Goal: Check status: Check status

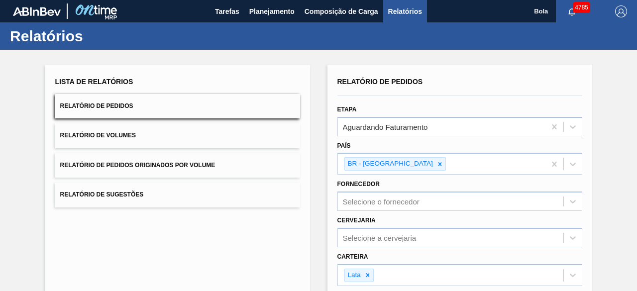
scroll to position [173, 0]
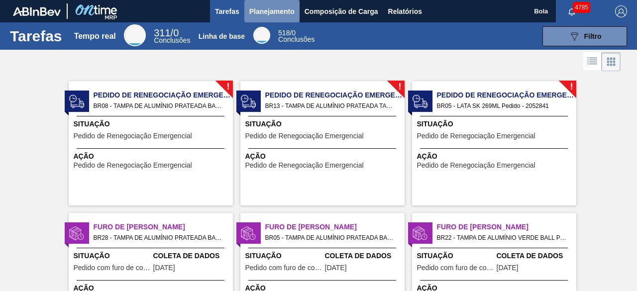
click at [280, 14] on font "Planejamento" at bounding box center [271, 11] width 45 height 8
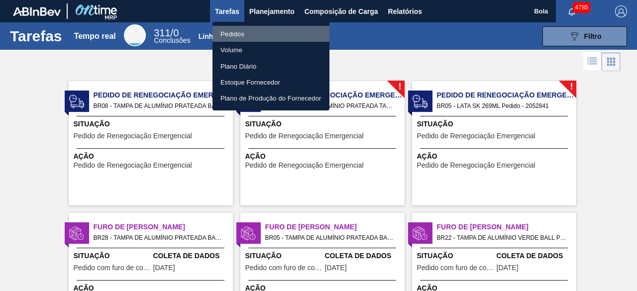
click at [244, 36] on font "Pedidos" at bounding box center [232, 33] width 24 height 7
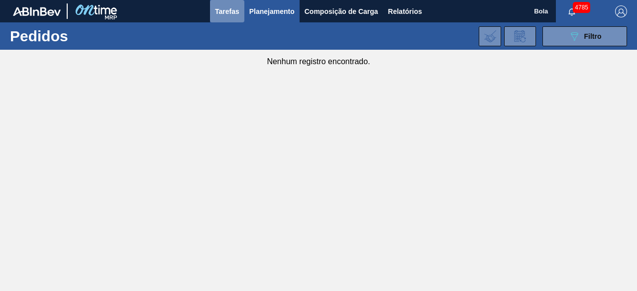
click at [232, 14] on font "Tarefas" at bounding box center [227, 11] width 24 height 8
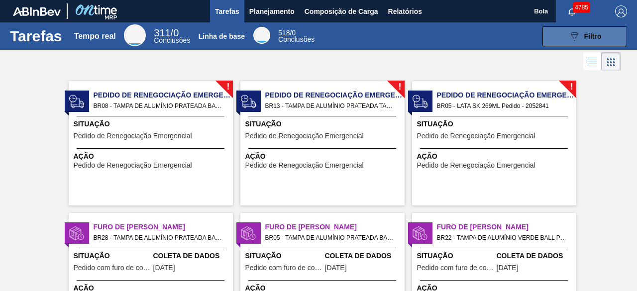
click at [578, 36] on icon "089F7B8B-B2A5-4AFE-B5C0-19BA573D28AC" at bounding box center [574, 36] width 12 height 12
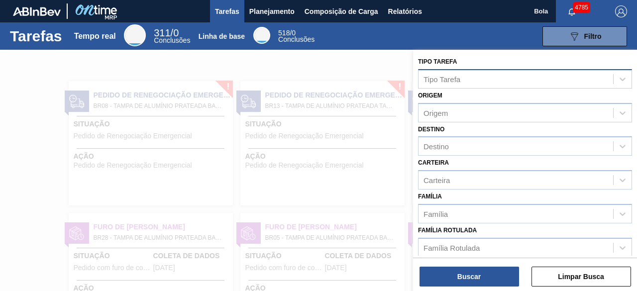
click at [465, 83] on div "Tipo Tarefa" at bounding box center [516, 79] width 195 height 14
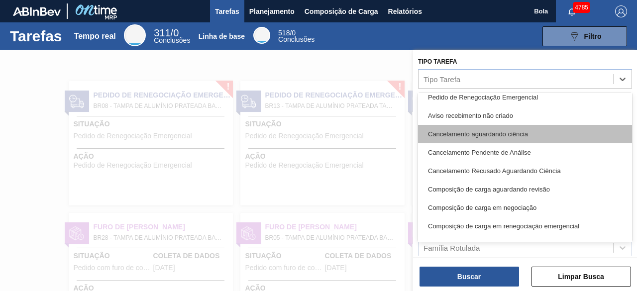
scroll to position [249, 0]
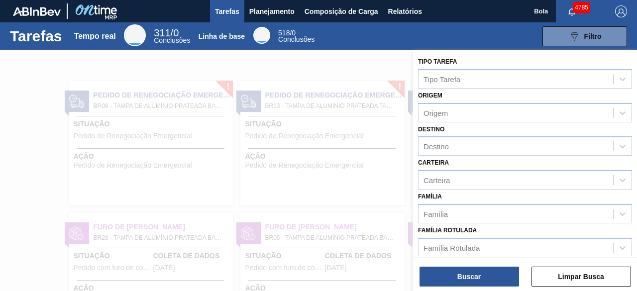
click at [367, 108] on div at bounding box center [318, 195] width 637 height 291
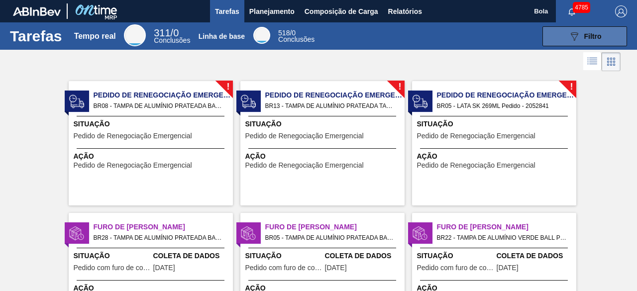
click at [584, 33] on font "Filtro" at bounding box center [592, 36] width 17 height 8
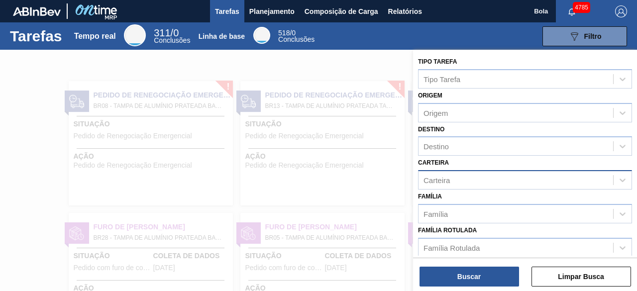
scroll to position [5, 0]
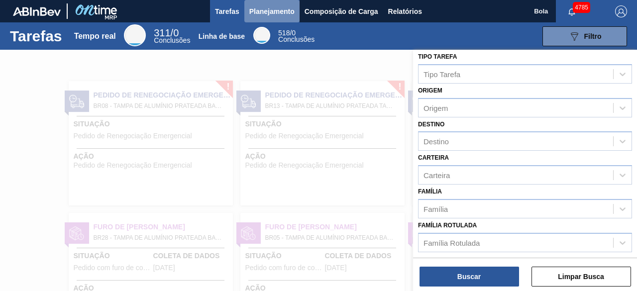
click at [278, 15] on font "Planejamento" at bounding box center [271, 11] width 45 height 12
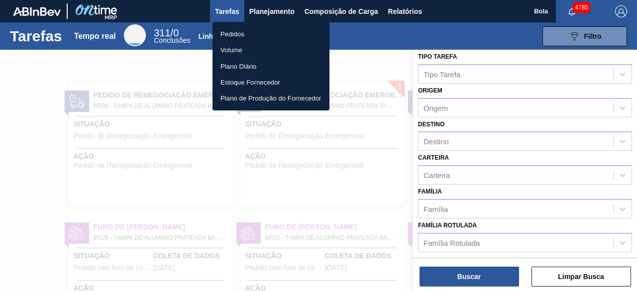
click at [267, 30] on li "Pedidos" at bounding box center [271, 34] width 117 height 16
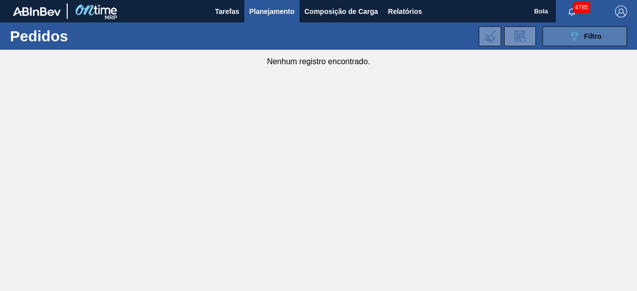
click at [569, 34] on icon "089F7B8B-B2A5-4AFE-B5C0-19BA573D28AC" at bounding box center [574, 36] width 12 height 12
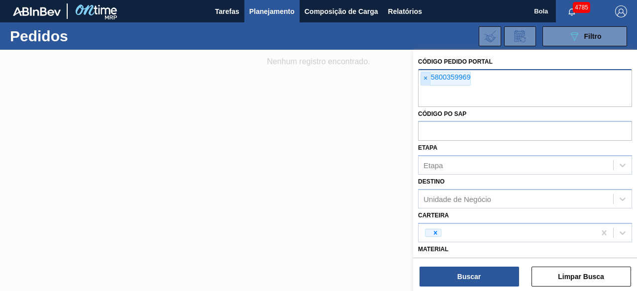
click at [427, 77] on font "×" at bounding box center [426, 78] width 4 height 8
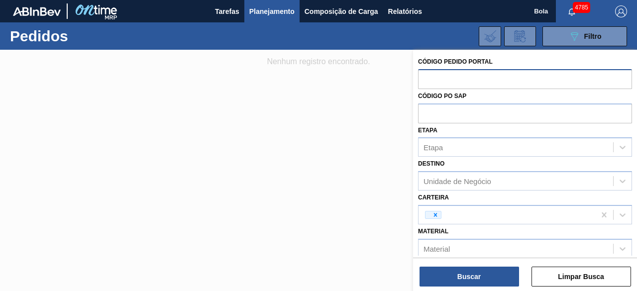
click at [455, 80] on input "text" at bounding box center [525, 78] width 214 height 19
paste input "5800393504"
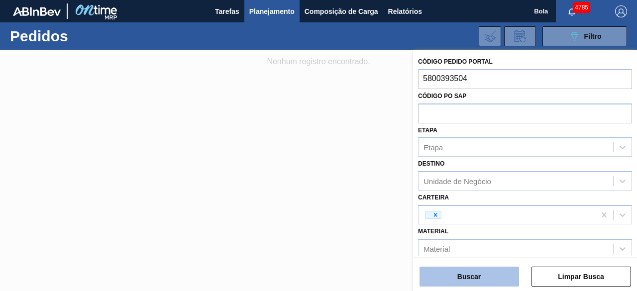
type input "5800393504"
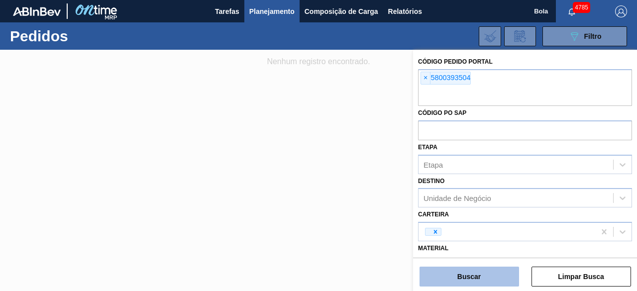
click at [465, 274] on font "Buscar" at bounding box center [468, 277] width 23 height 8
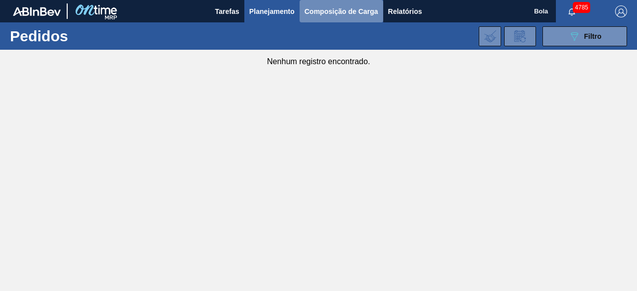
click at [359, 12] on font "Composição de Carga" at bounding box center [342, 11] width 74 height 8
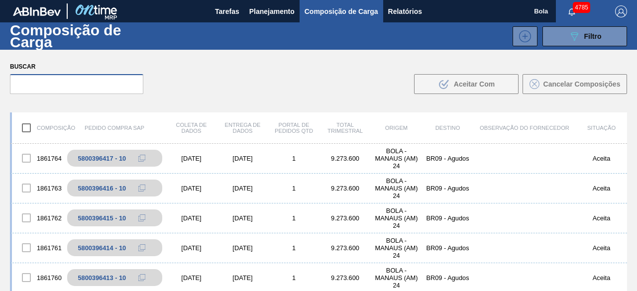
click at [110, 79] on input "text" at bounding box center [76, 84] width 133 height 20
paste input "5800393504"
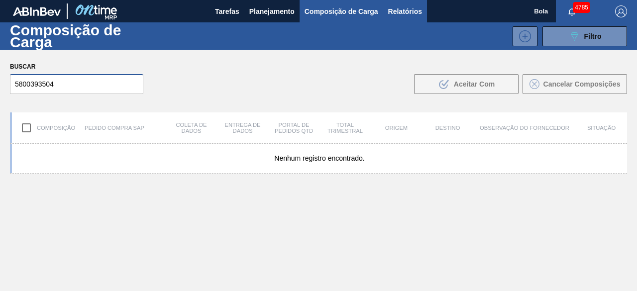
type input "5800393504"
click at [408, 9] on font "Relatórios" at bounding box center [405, 11] width 34 height 8
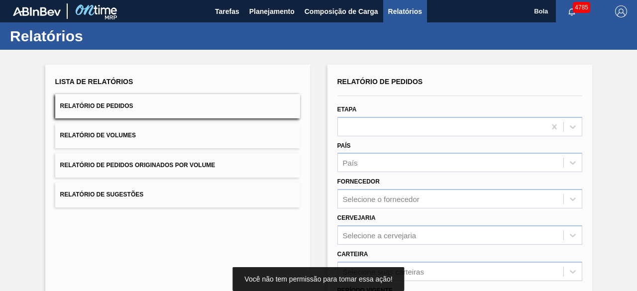
click at [161, 134] on button "Relatório de Volumes" at bounding box center [177, 135] width 245 height 24
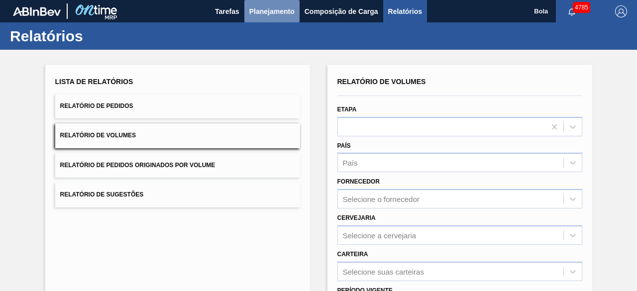
click at [262, 8] on font "Planejamento" at bounding box center [271, 11] width 45 height 8
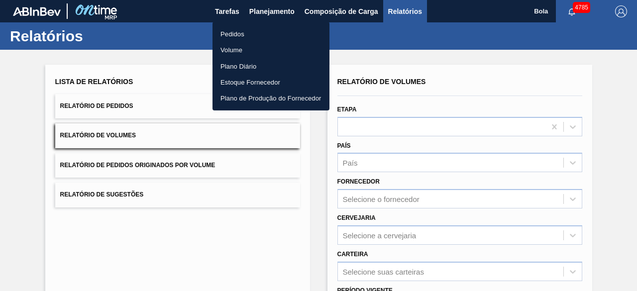
click at [237, 51] on font "Volume" at bounding box center [231, 49] width 22 height 7
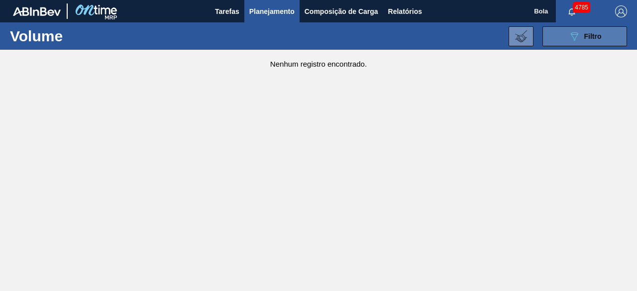
click at [593, 36] on font "Filtro" at bounding box center [592, 36] width 17 height 8
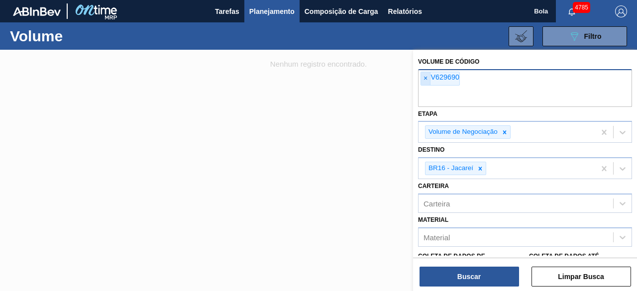
click at [428, 74] on span "×" at bounding box center [425, 78] width 9 height 13
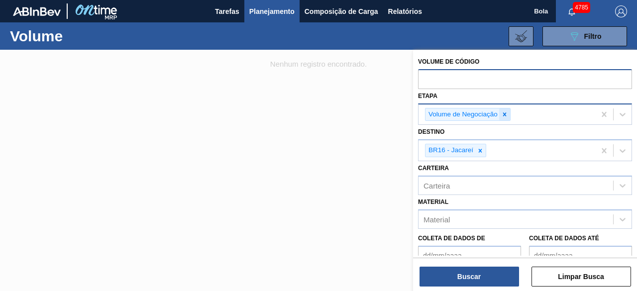
click at [504, 112] on icon at bounding box center [504, 114] width 7 height 7
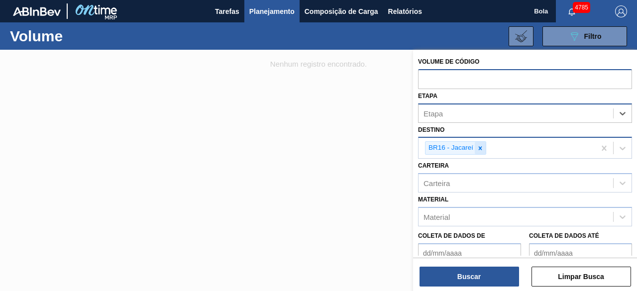
click at [481, 148] on icon at bounding box center [480, 148] width 7 height 7
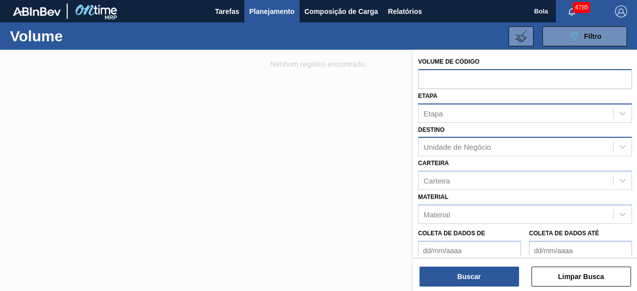
click at [439, 74] on input "text" at bounding box center [525, 78] width 214 height 19
paste input "5800393504"
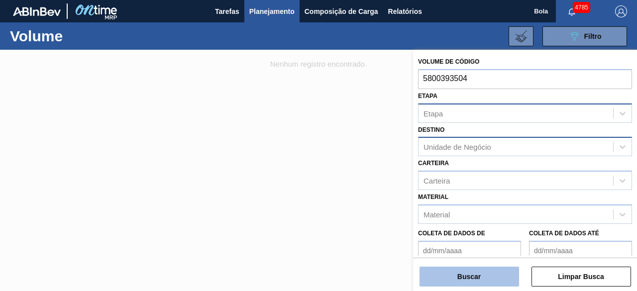
type input "5800393504"
click at [478, 278] on font "Buscar" at bounding box center [468, 277] width 23 height 8
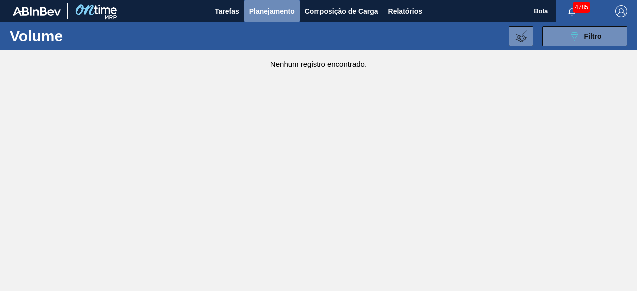
click at [268, 9] on font "Planejamento" at bounding box center [271, 11] width 45 height 8
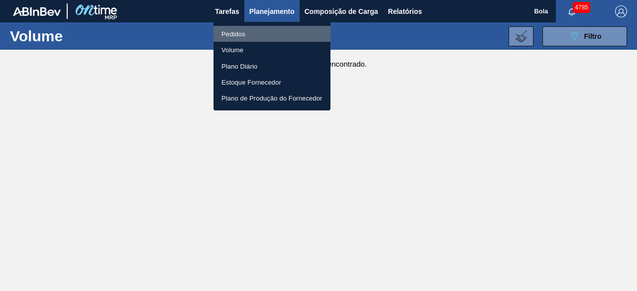
click at [241, 29] on font "Pedidos" at bounding box center [233, 34] width 24 height 10
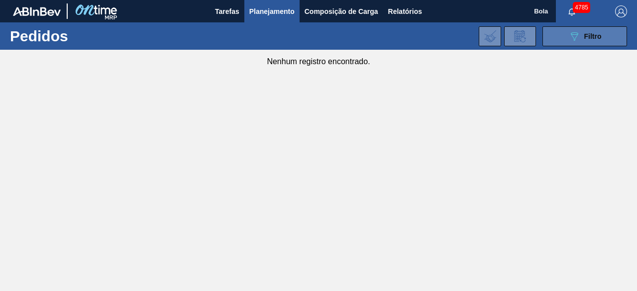
click at [555, 40] on button "089F7B8B-B2A5-4AFE-B5C0-19BA573D28AC Filtro" at bounding box center [585, 36] width 85 height 20
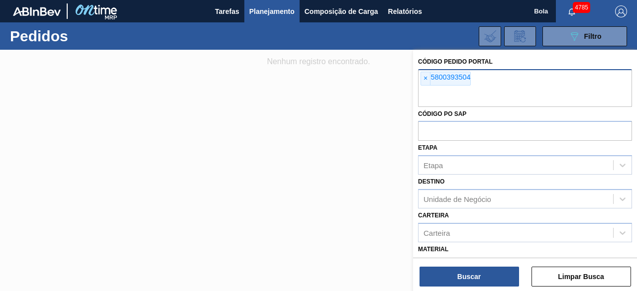
drag, startPoint x: 423, startPoint y: 77, endPoint x: 463, endPoint y: 80, distance: 40.4
click at [426, 77] on span "×" at bounding box center [425, 78] width 9 height 13
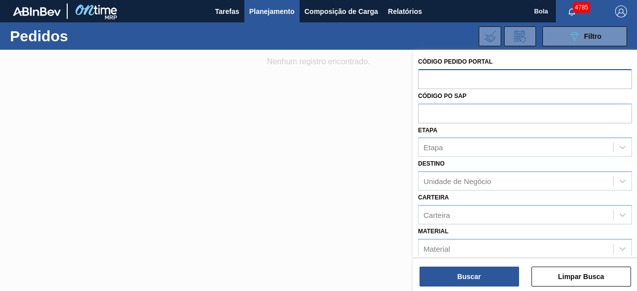
click at [466, 76] on input "text" at bounding box center [525, 78] width 214 height 19
paste input "5800393504"
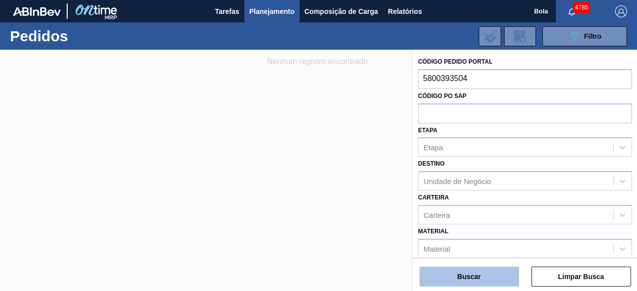
type input "5800393504"
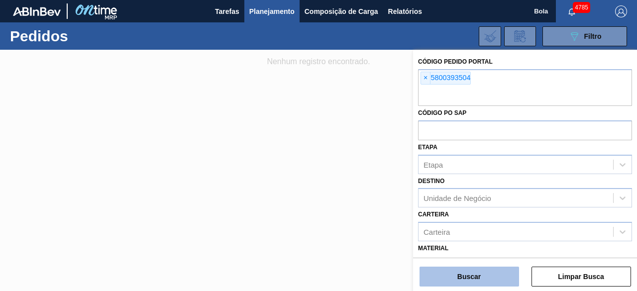
click at [493, 271] on button "Buscar" at bounding box center [470, 277] width 100 height 20
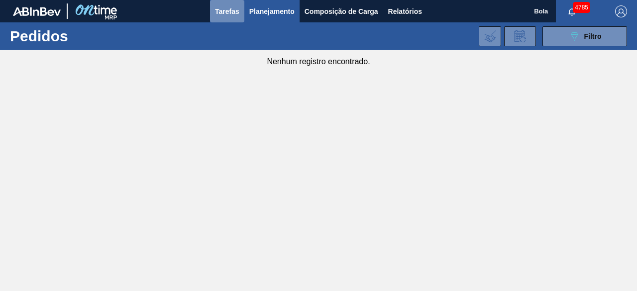
click at [237, 15] on font "Tarefas" at bounding box center [227, 11] width 24 height 12
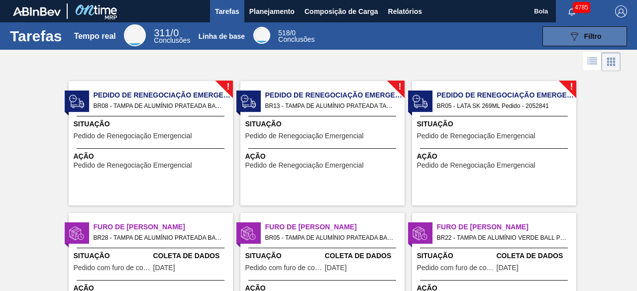
click at [566, 36] on button "089F7B8B-B2A5-4AFE-B5C0-19BA573D28AC Filtro" at bounding box center [585, 36] width 85 height 20
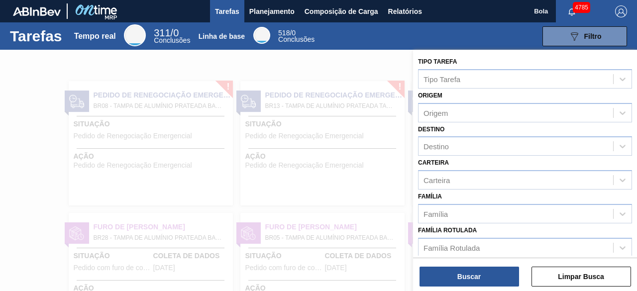
click at [102, 110] on div at bounding box center [318, 195] width 637 height 291
